Goal: Navigation & Orientation: Find specific page/section

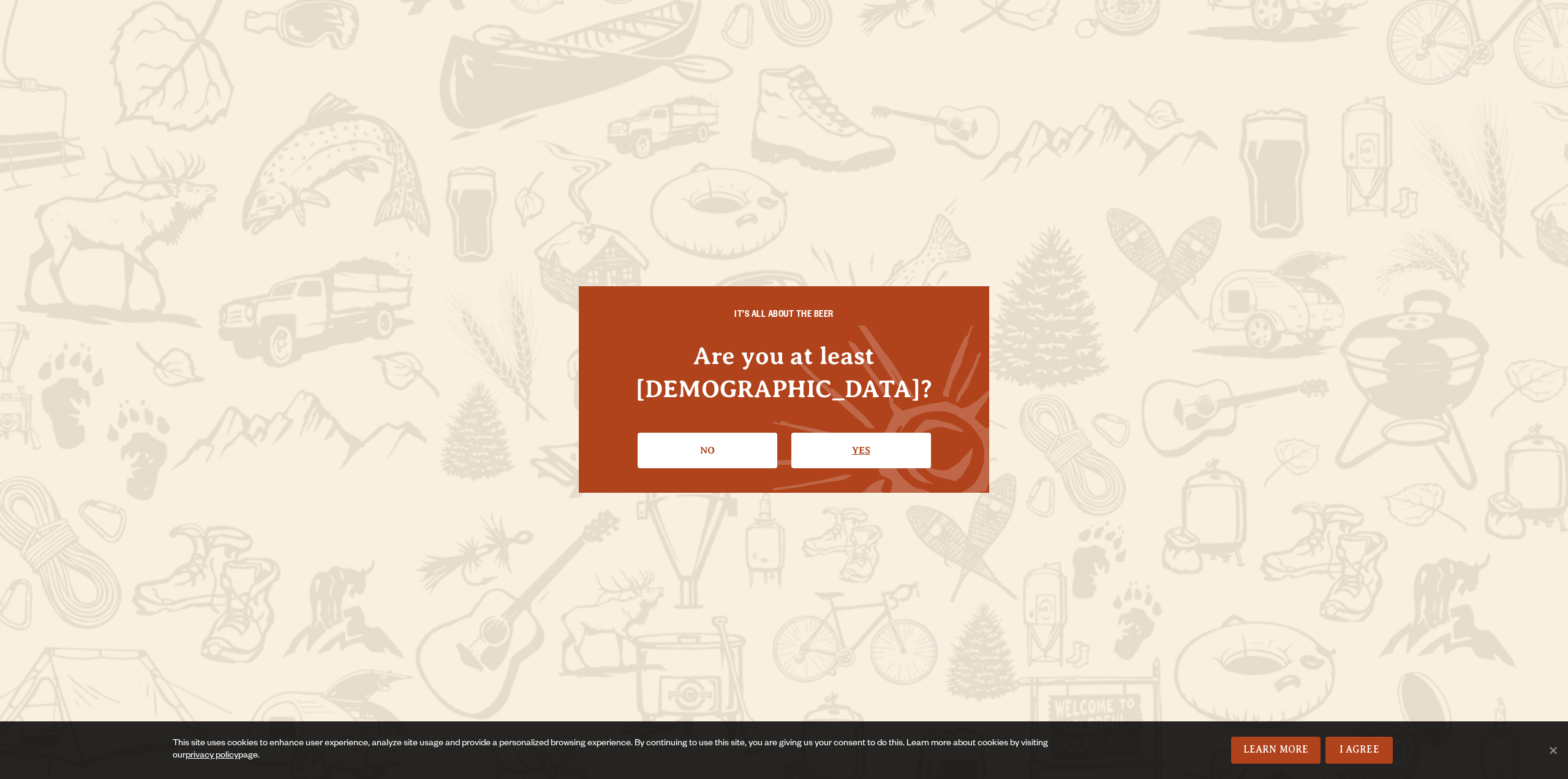
click at [828, 437] on link "Yes" at bounding box center [861, 450] width 139 height 36
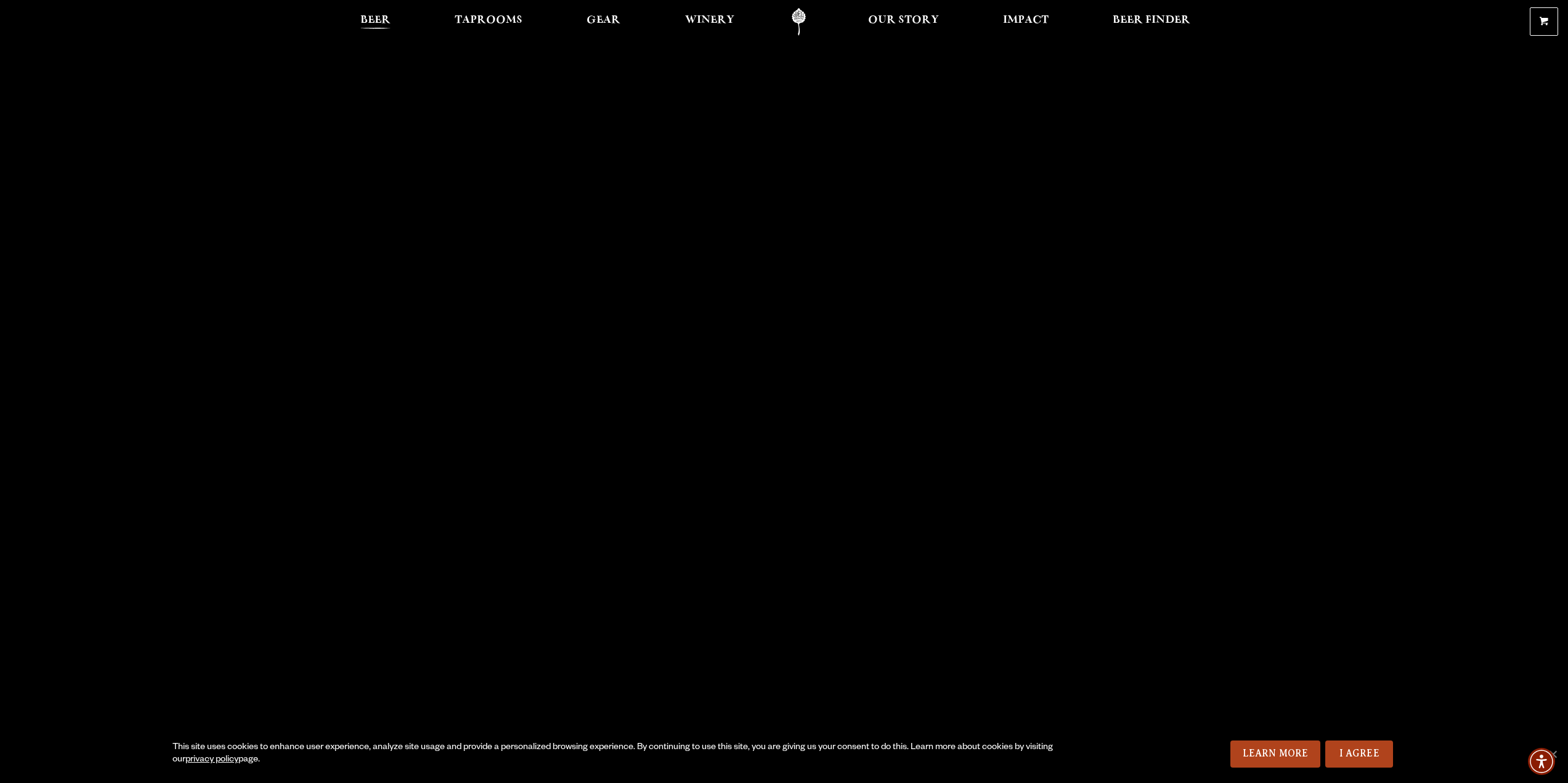
click at [366, 16] on span "Beer" at bounding box center [376, 21] width 30 height 10
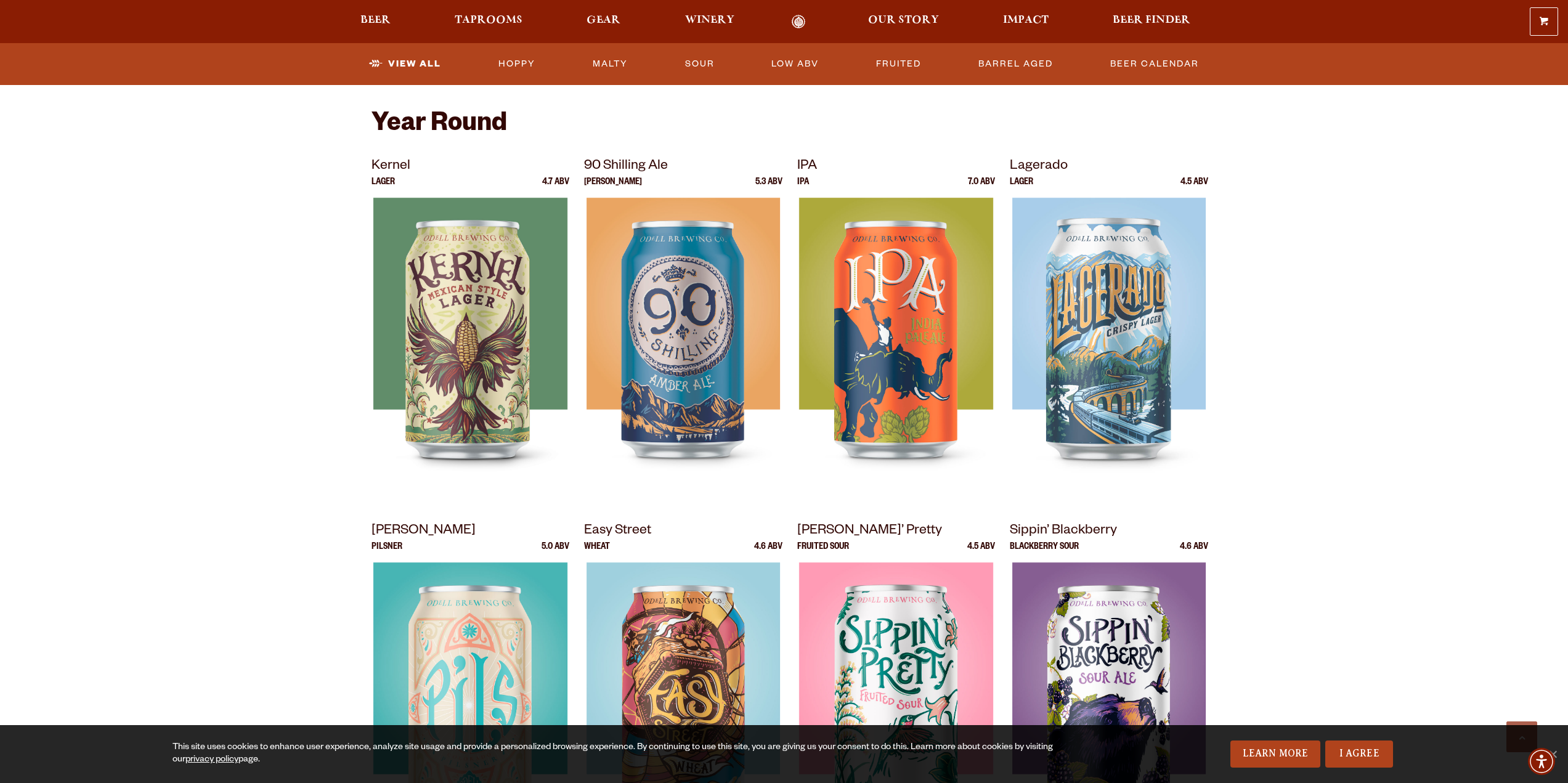
scroll to position [370, 0]
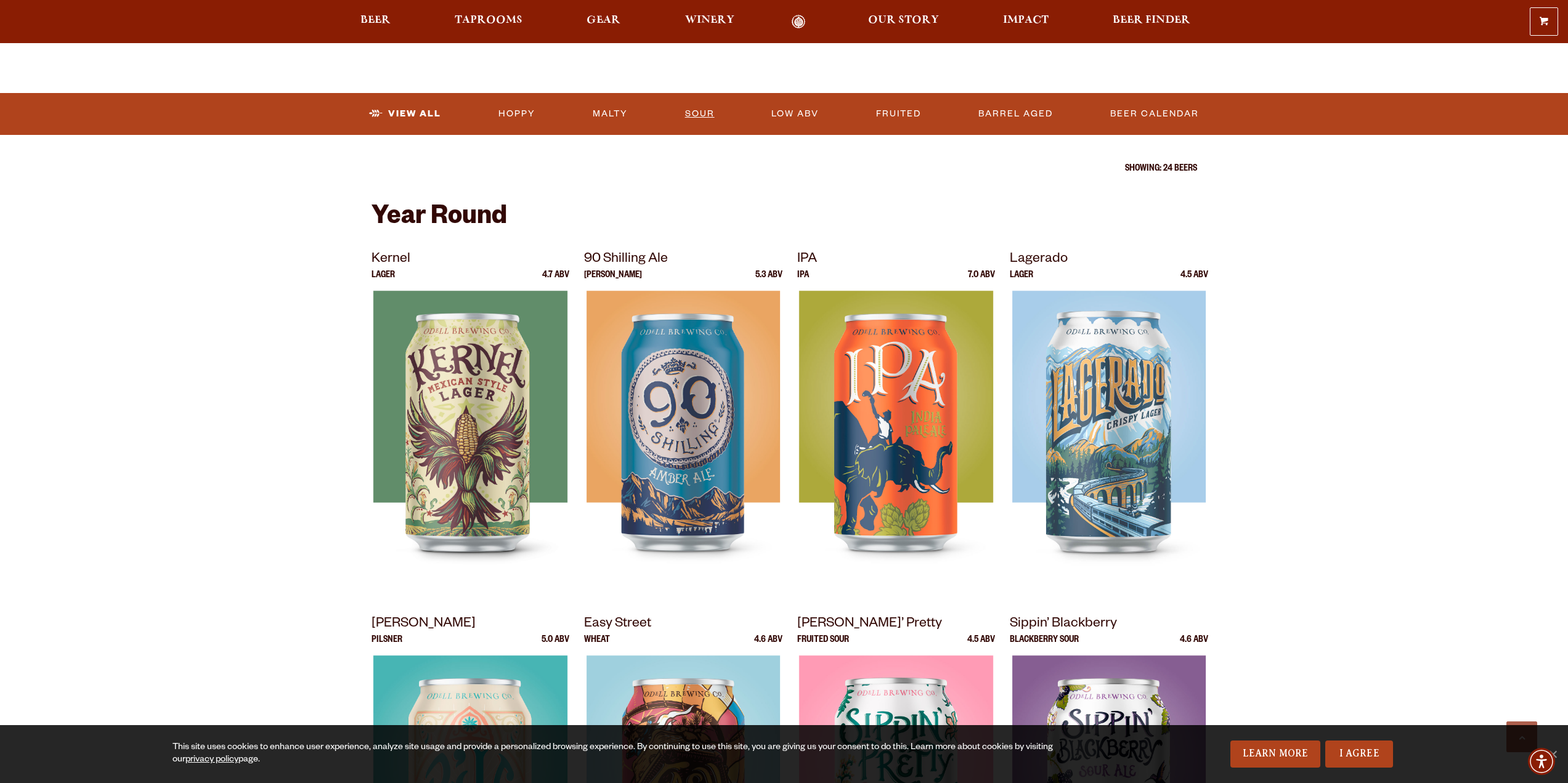
click at [689, 113] on link "Sour" at bounding box center [700, 114] width 39 height 29
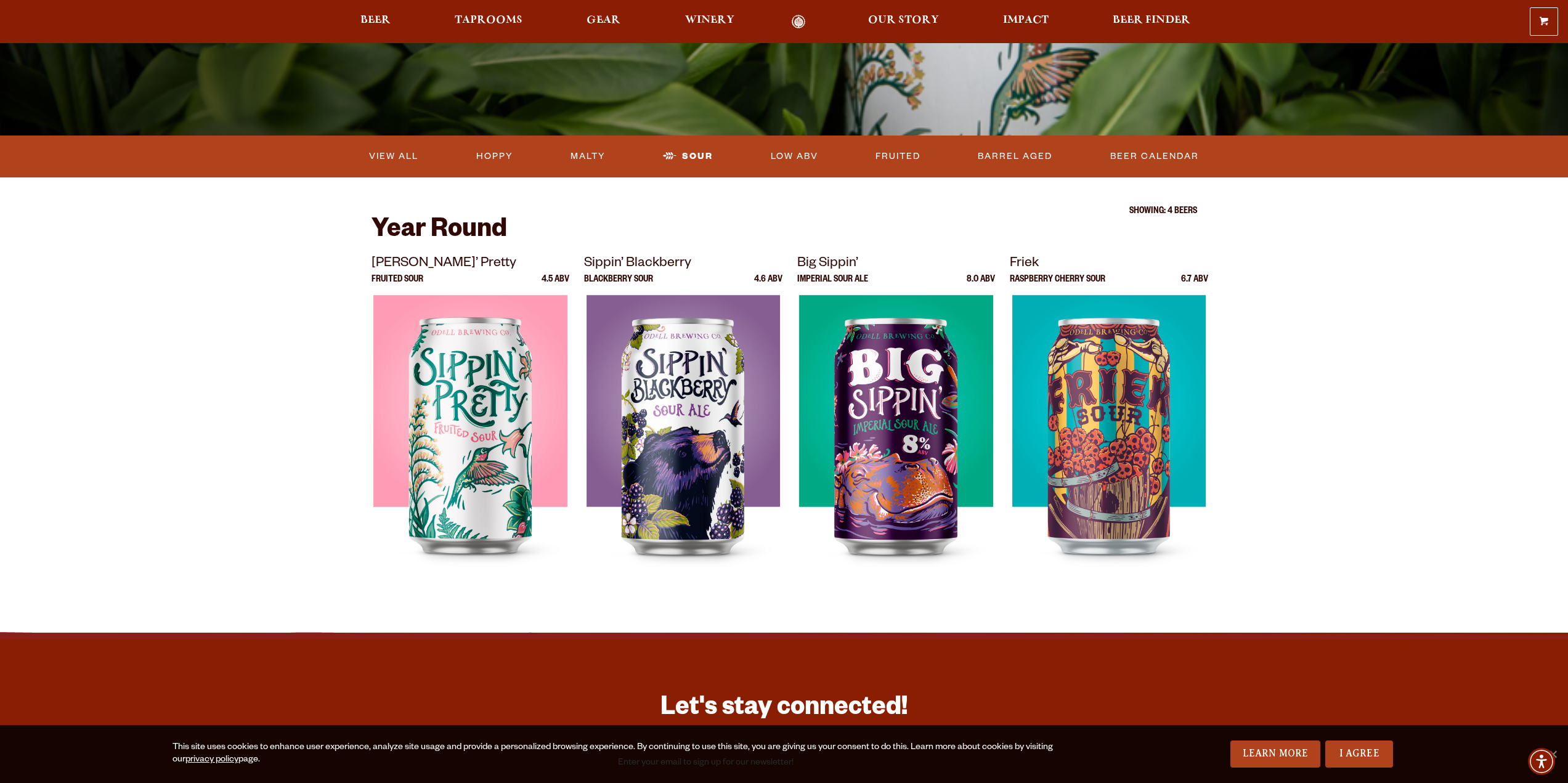
scroll to position [247, 0]
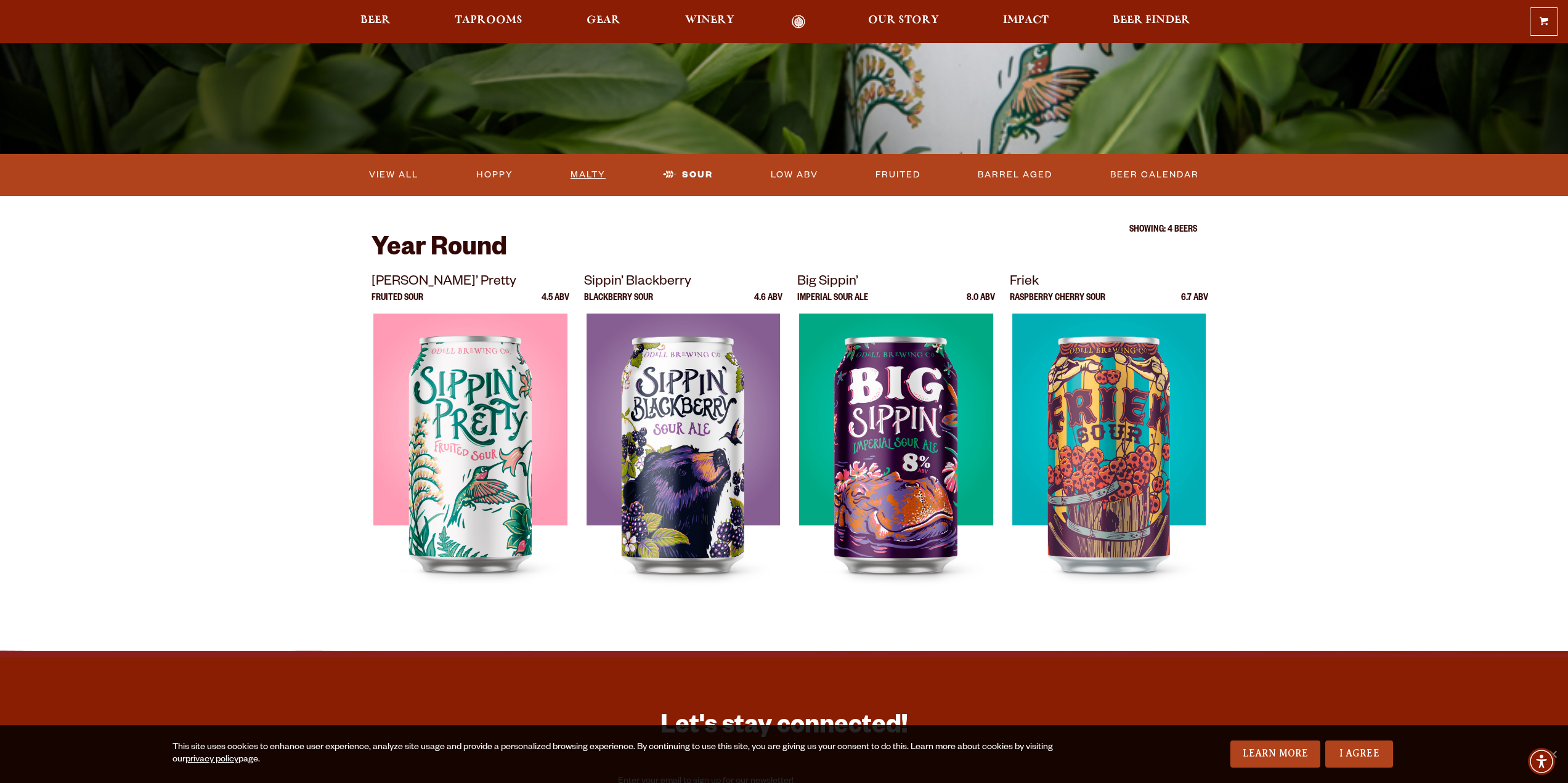
click at [569, 174] on link "Malty" at bounding box center [588, 175] width 45 height 29
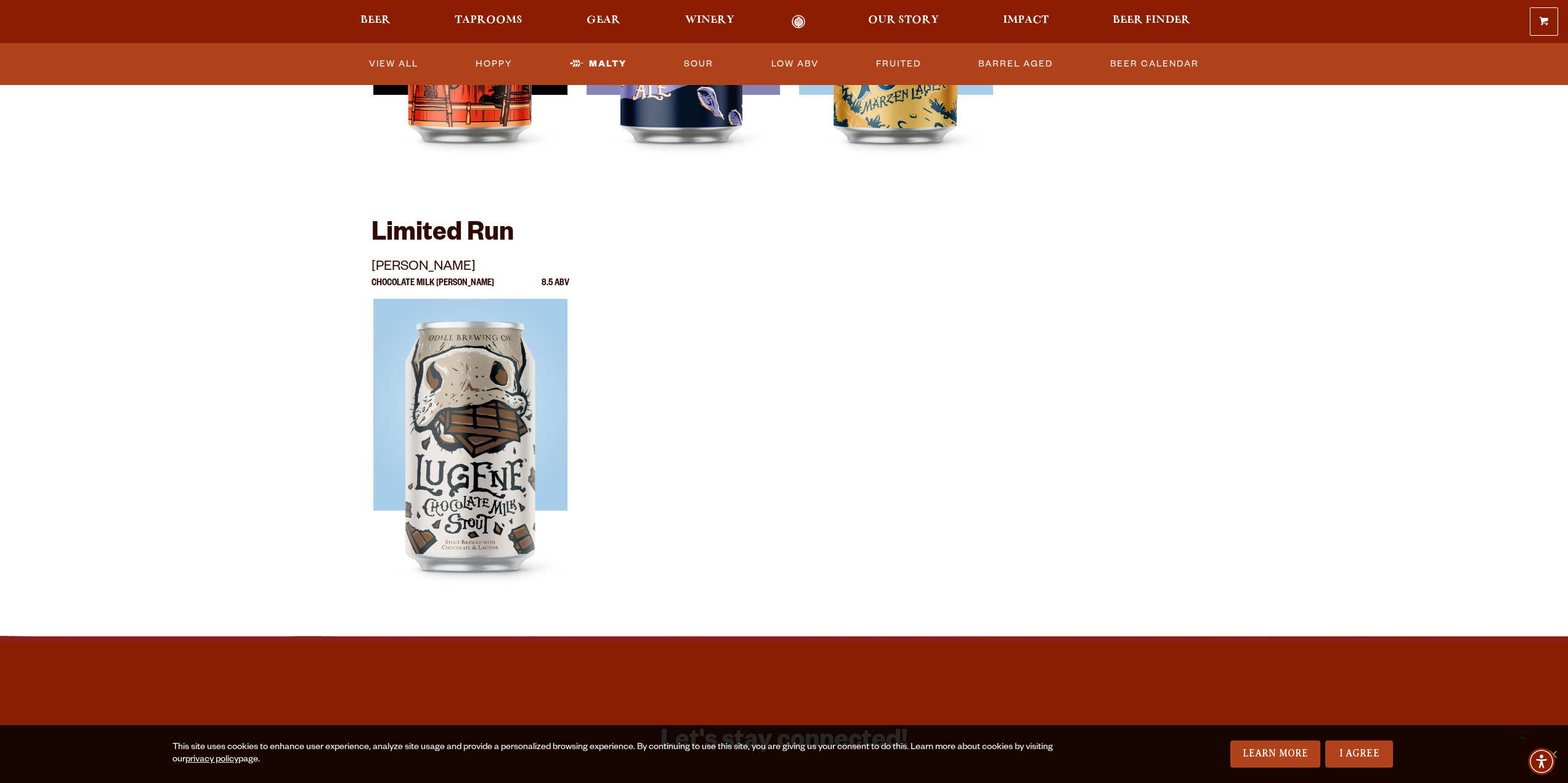
scroll to position [1108, 0]
